Goal: Task Accomplishment & Management: Use online tool/utility

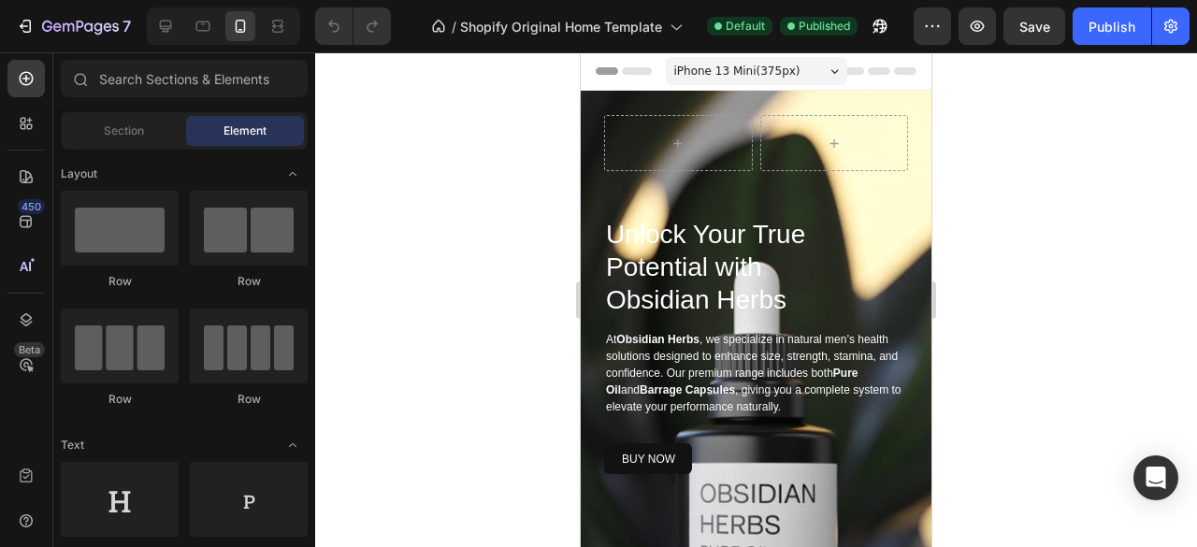
click at [471, 240] on div at bounding box center [756, 299] width 882 height 495
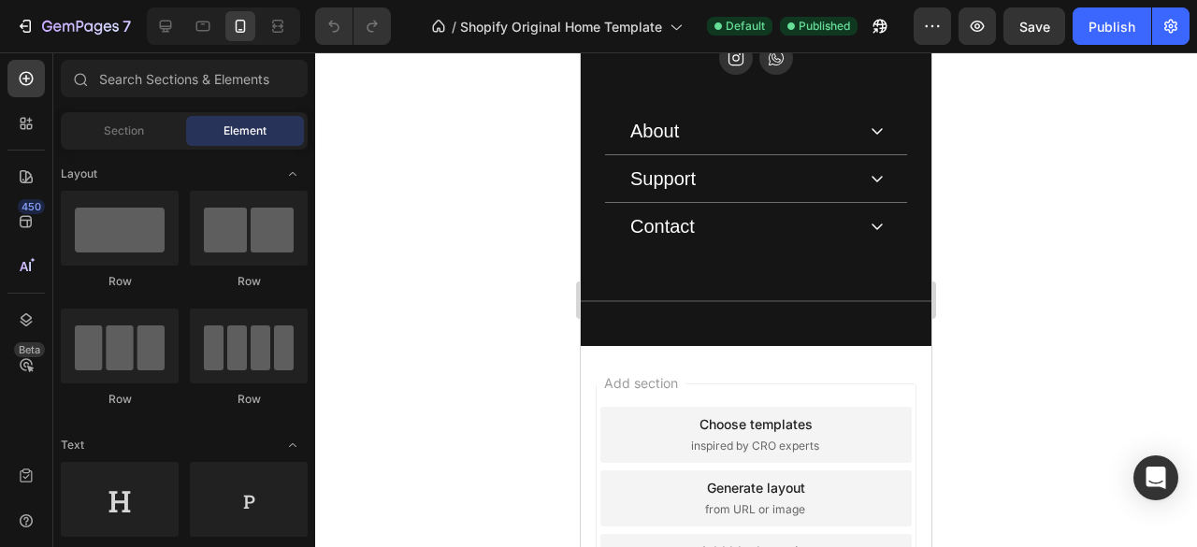
scroll to position [4904, 0]
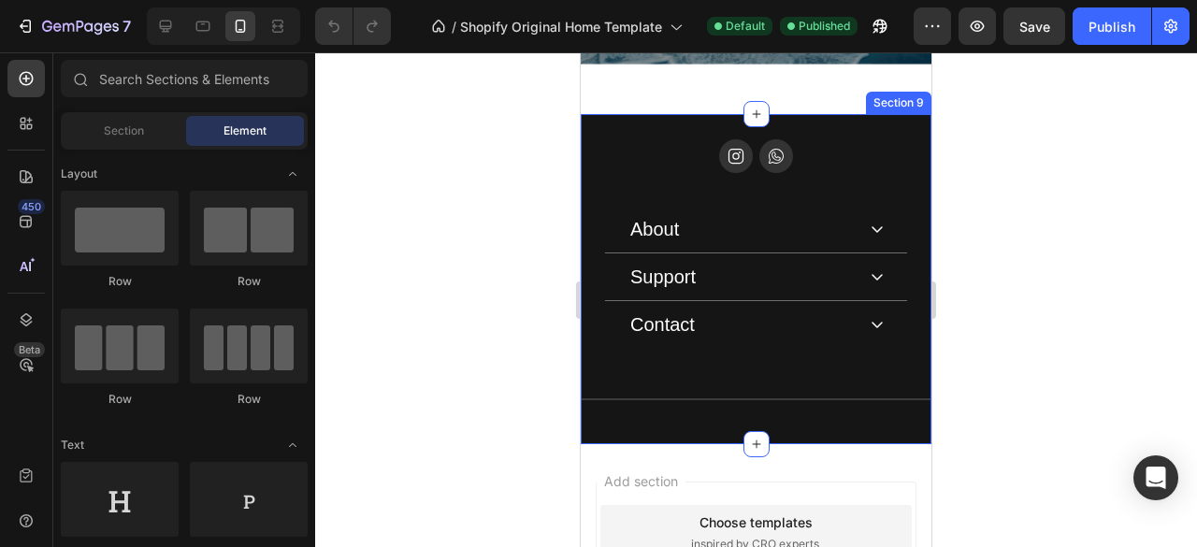
click at [839, 152] on div "Icon Icon Row About Accordion Support Accordion Contact Accordion Row About Hea…" at bounding box center [756, 279] width 351 height 330
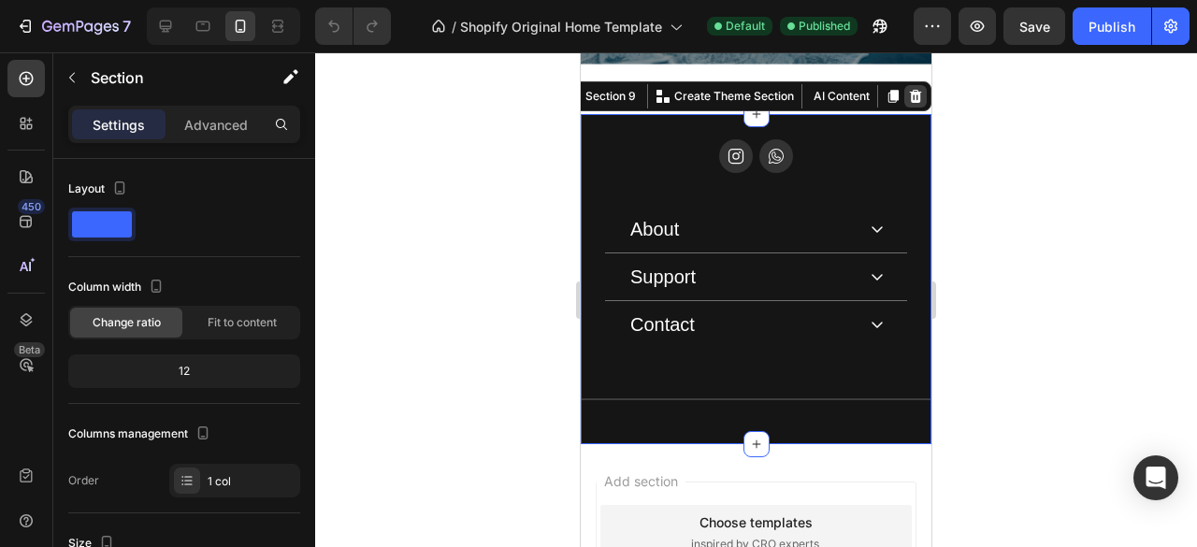
click at [910, 103] on icon at bounding box center [916, 96] width 12 height 13
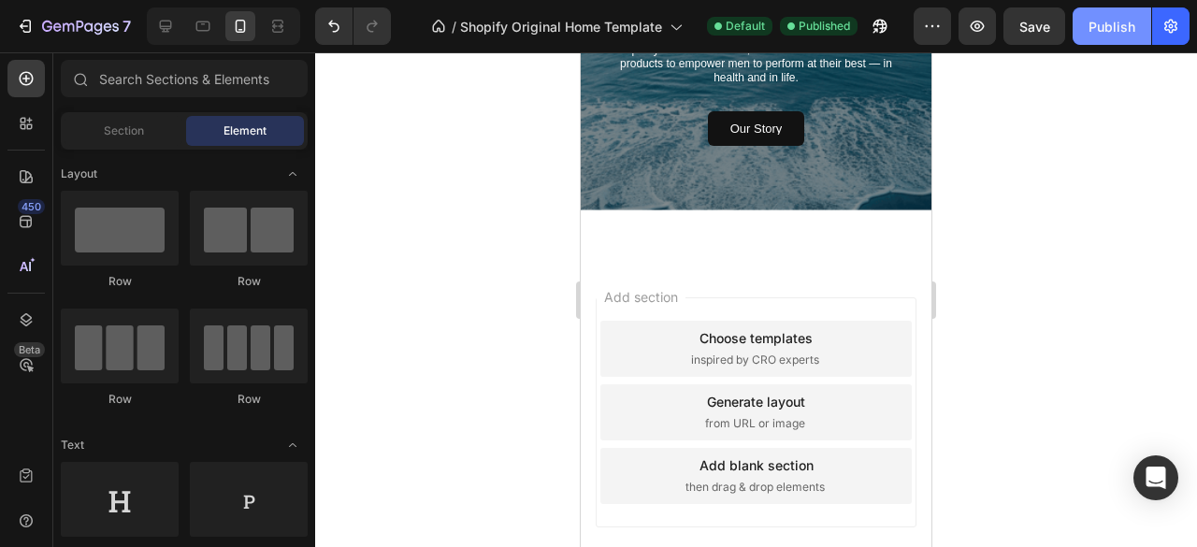
click at [1126, 14] on button "Publish" at bounding box center [1111, 25] width 79 height 37
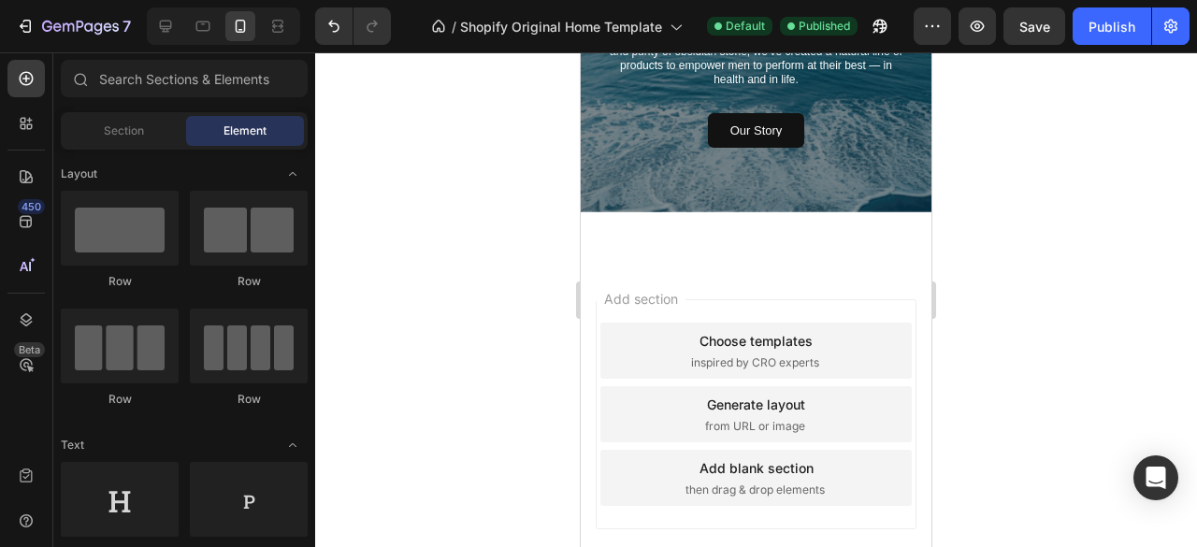
scroll to position [5042, 0]
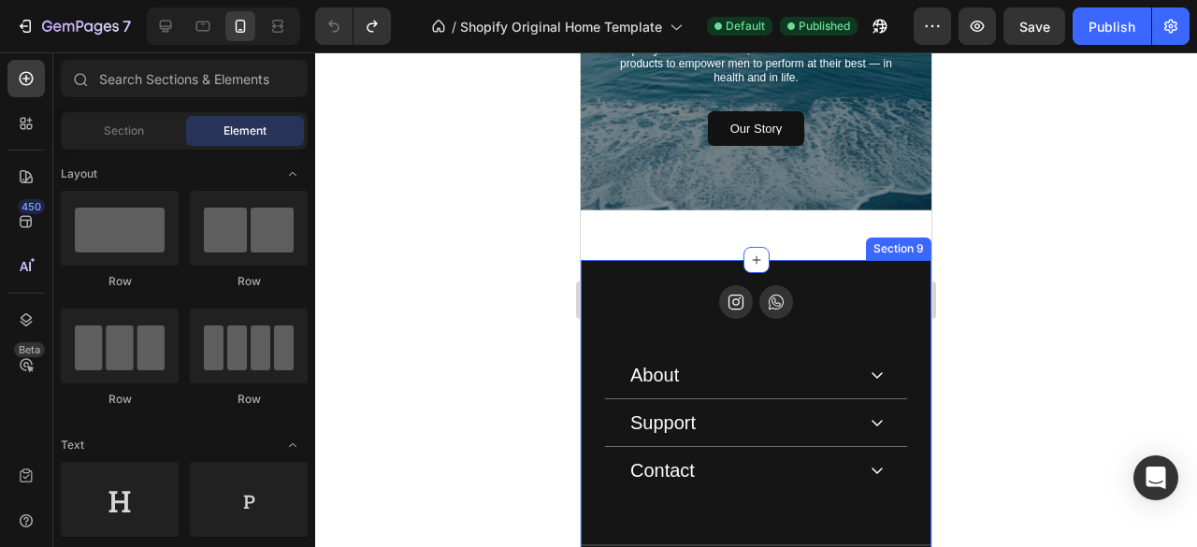
click at [759, 310] on div "Icon Icon Row About Accordion Support Accordion Contact Accordion Row About Hea…" at bounding box center [756, 425] width 351 height 330
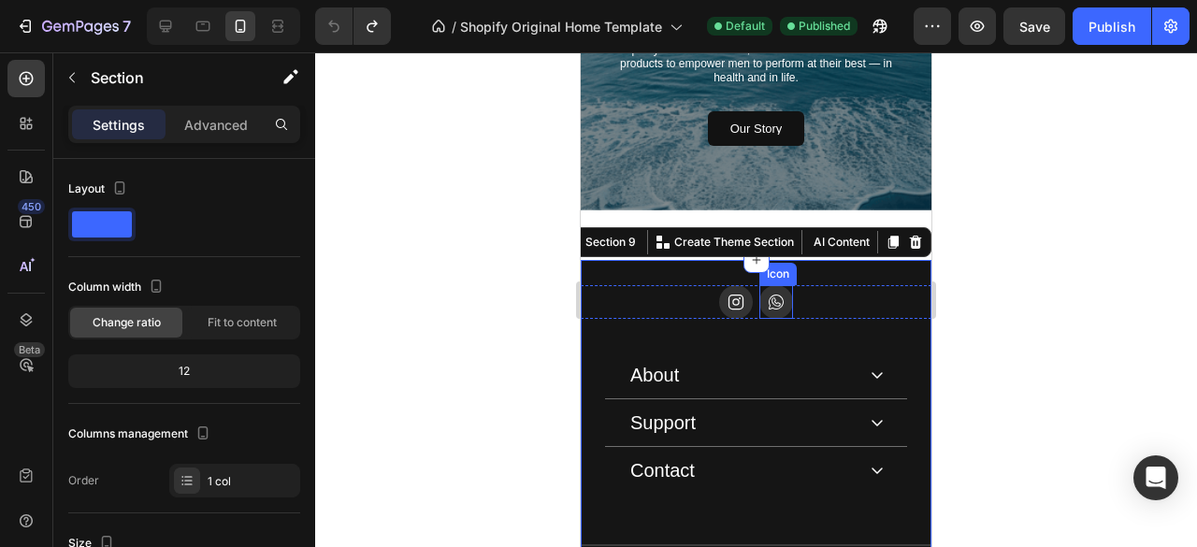
click at [767, 311] on icon at bounding box center [776, 302] width 19 height 19
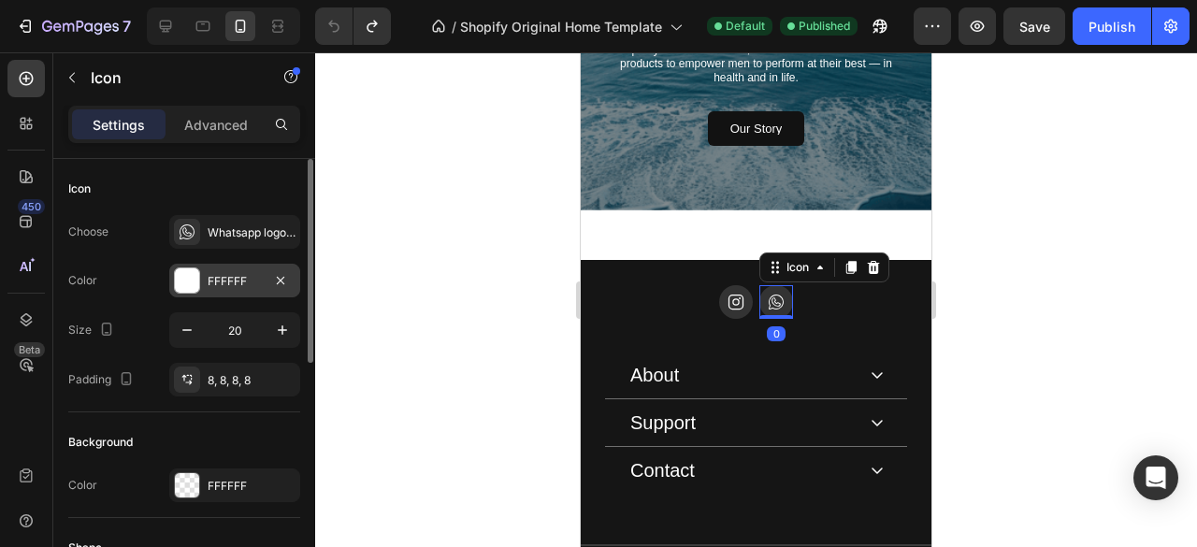
scroll to position [467, 0]
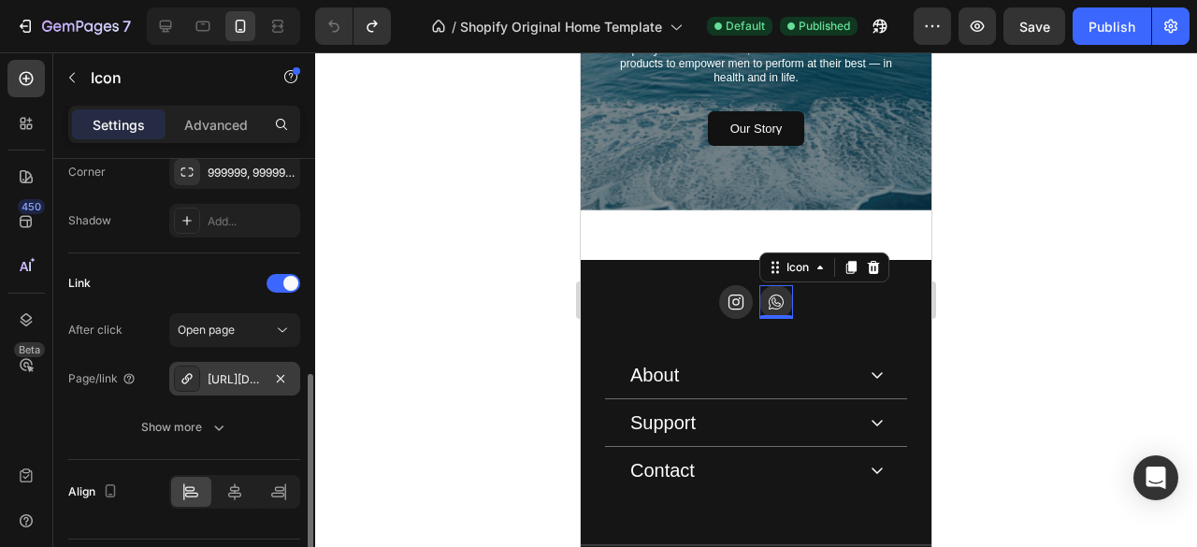
click at [244, 379] on div "https://wa.me/923184086626" at bounding box center [235, 379] width 54 height 17
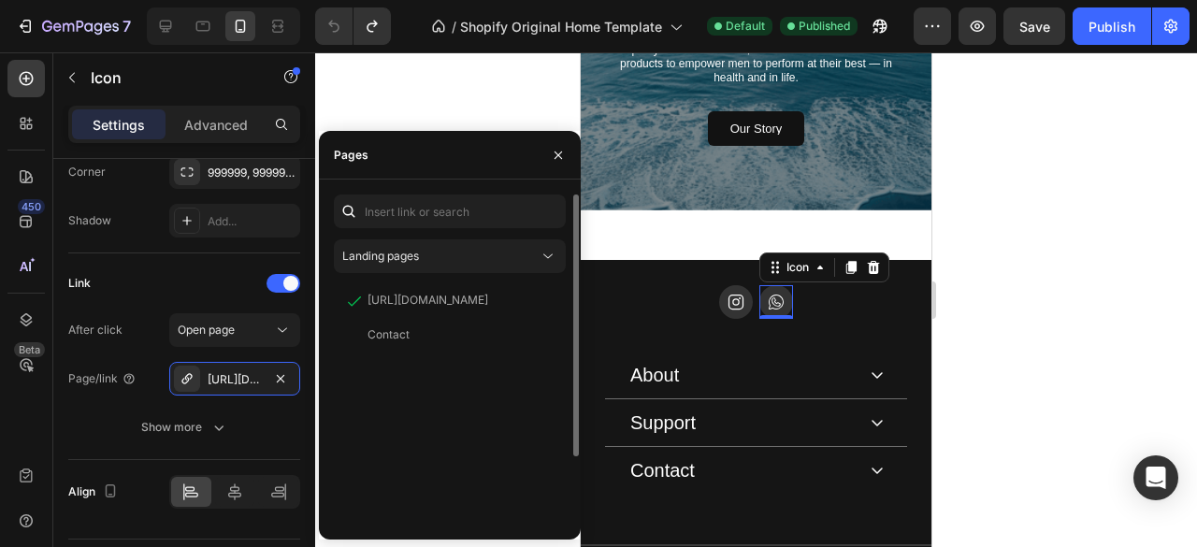
drag, startPoint x: 449, startPoint y: 296, endPoint x: 390, endPoint y: 360, distance: 86.7
click at [351, 377] on div "https://wa.me/923184086626 View Contact View" at bounding box center [450, 446] width 232 height 325
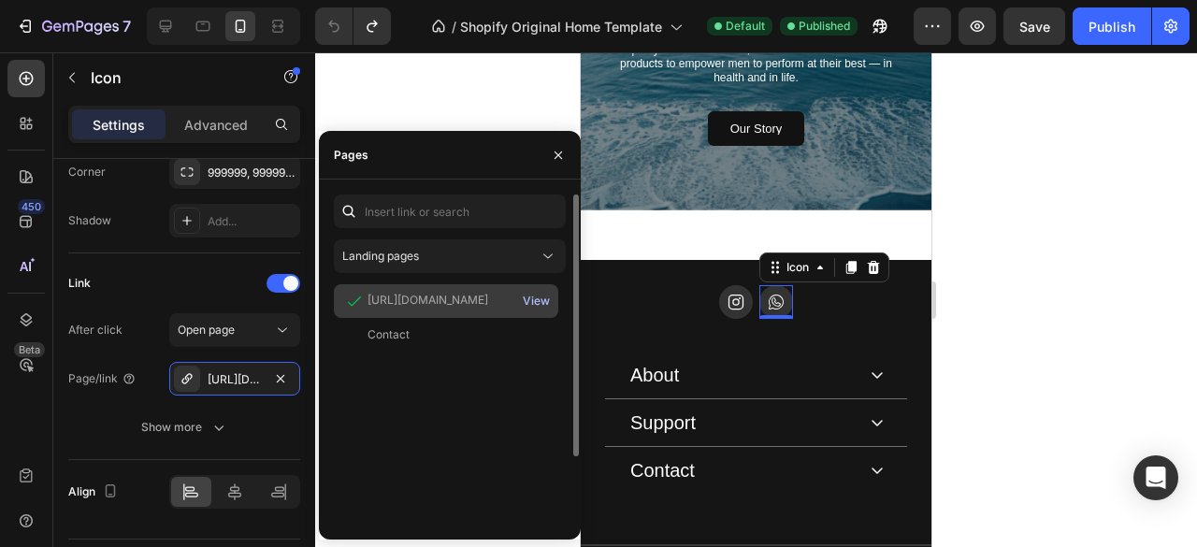
click at [534, 302] on div "View" at bounding box center [536, 301] width 27 height 17
